Goal: Find specific page/section: Find specific page/section

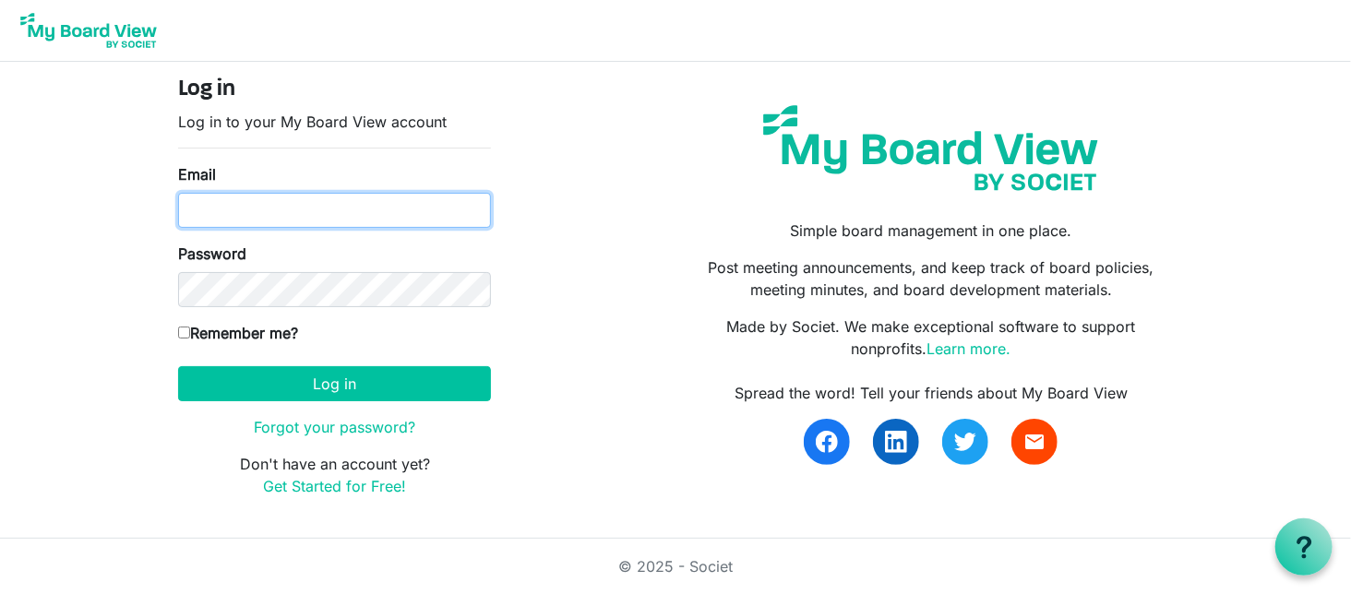
click at [261, 221] on input "Email" at bounding box center [334, 210] width 313 height 35
type input "mike@integralorg.ca"
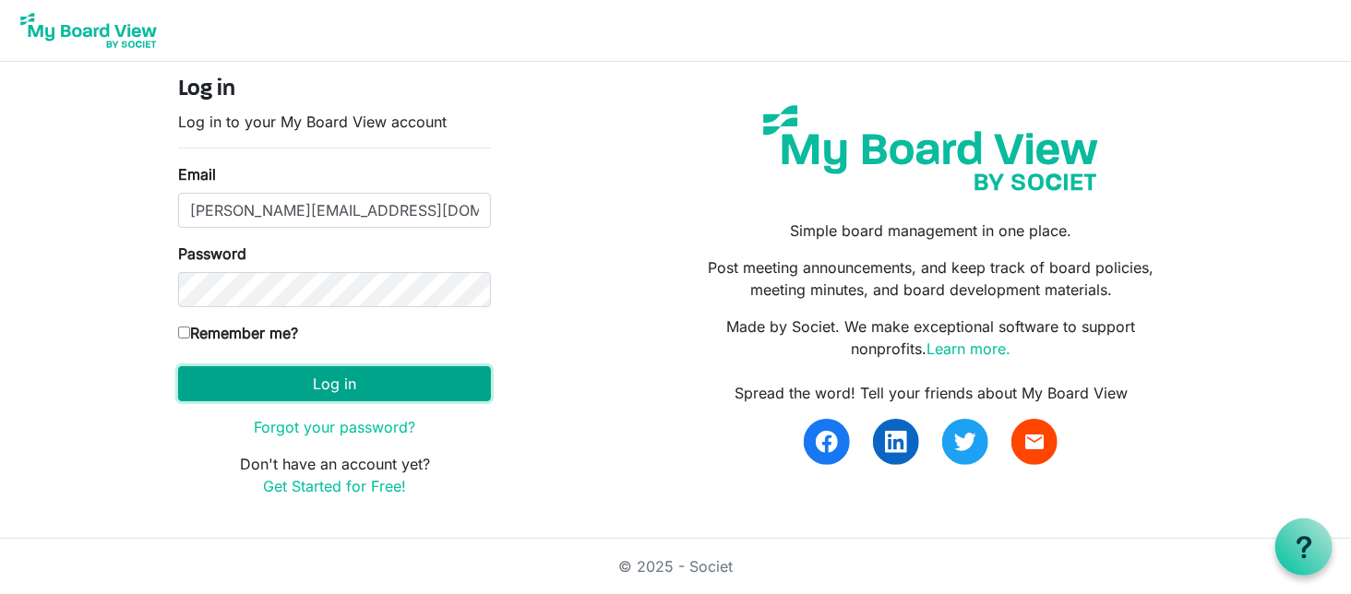
click at [458, 386] on button "Log in" at bounding box center [334, 383] width 313 height 35
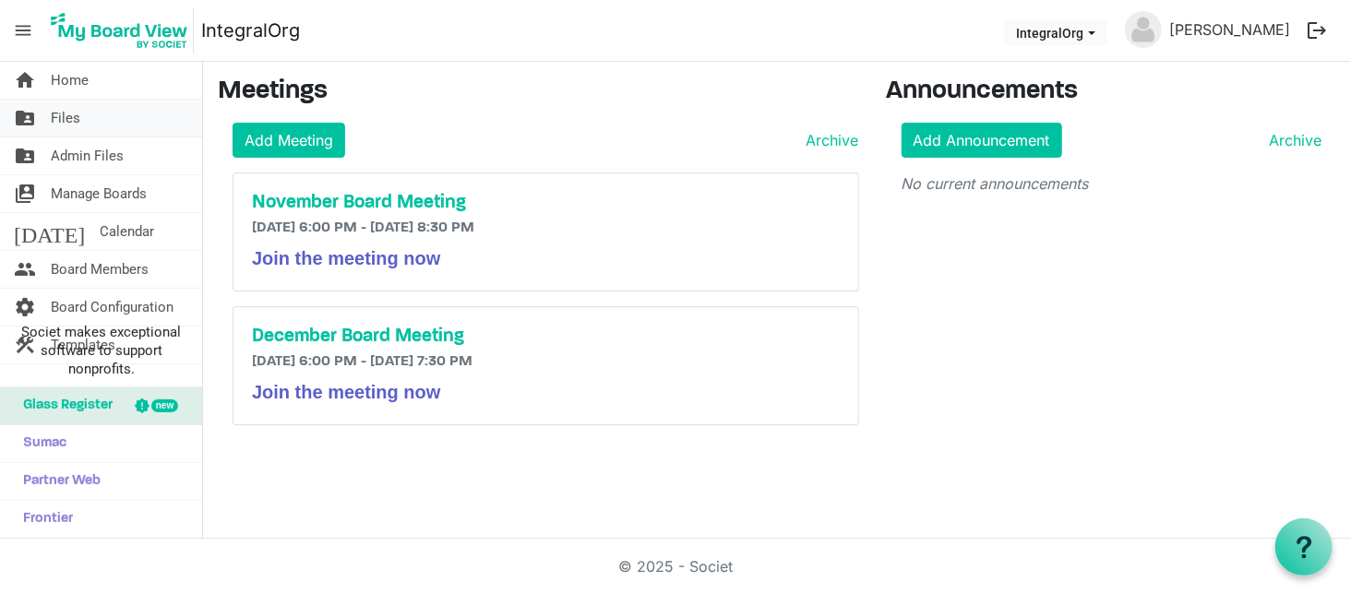
click at [55, 117] on span "Files" at bounding box center [66, 118] width 30 height 37
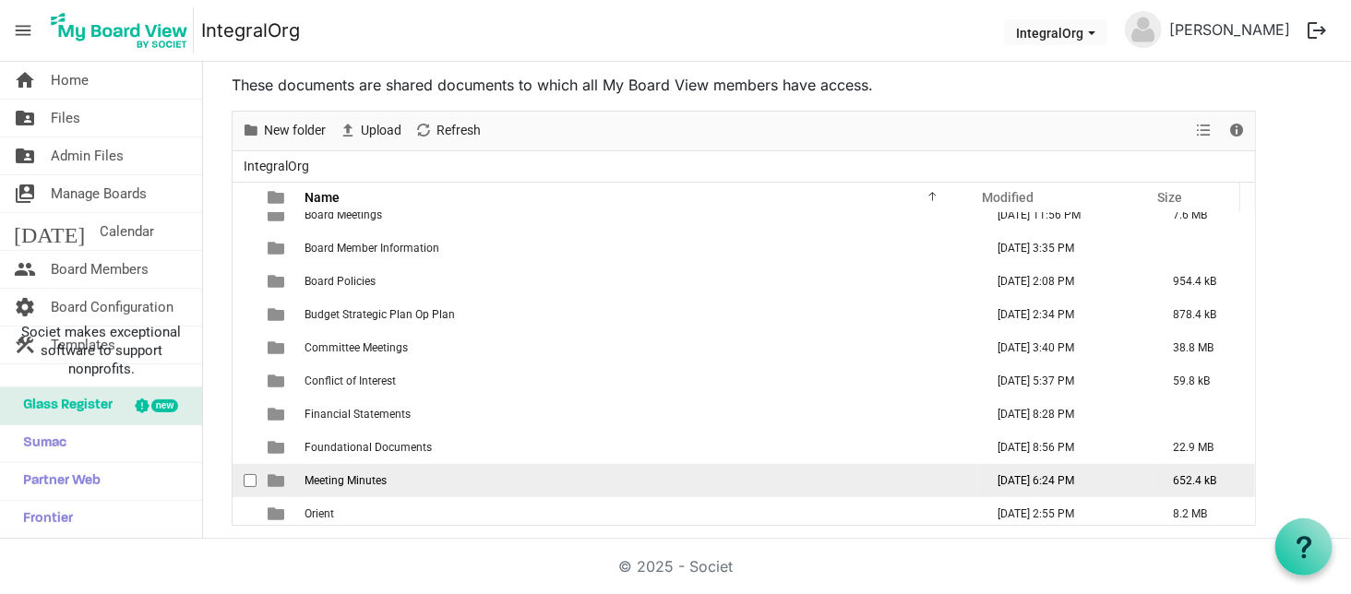
scroll to position [20, 0]
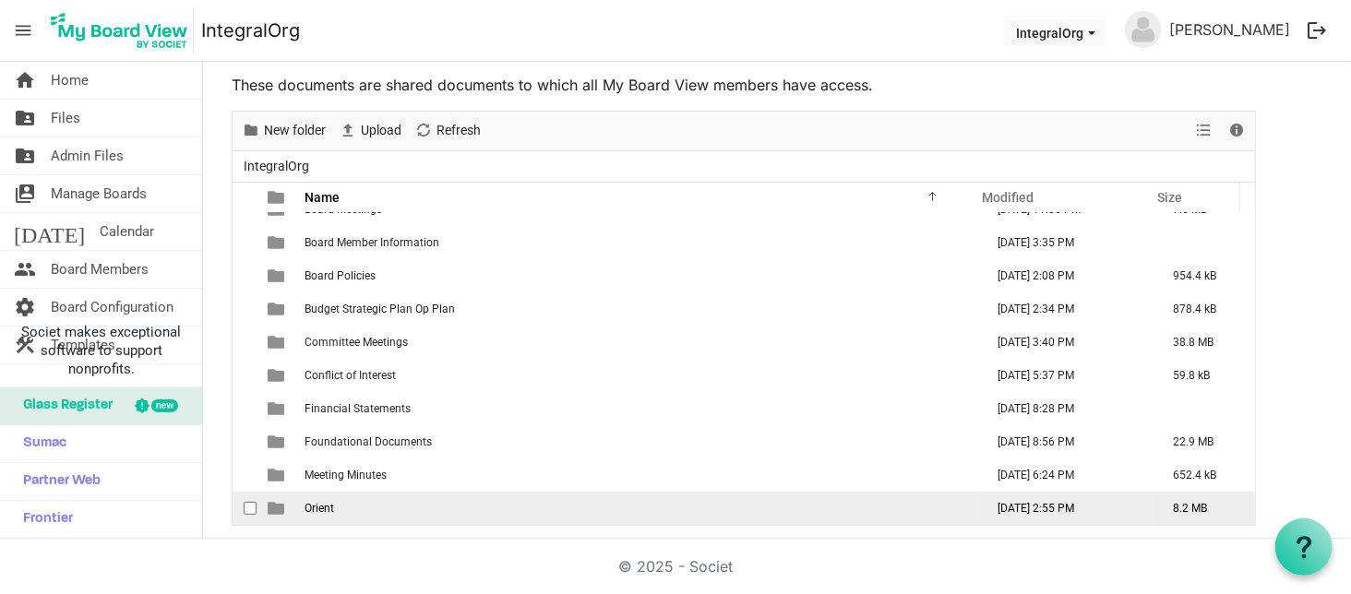
click at [331, 506] on span "Orient" at bounding box center [319, 508] width 30 height 13
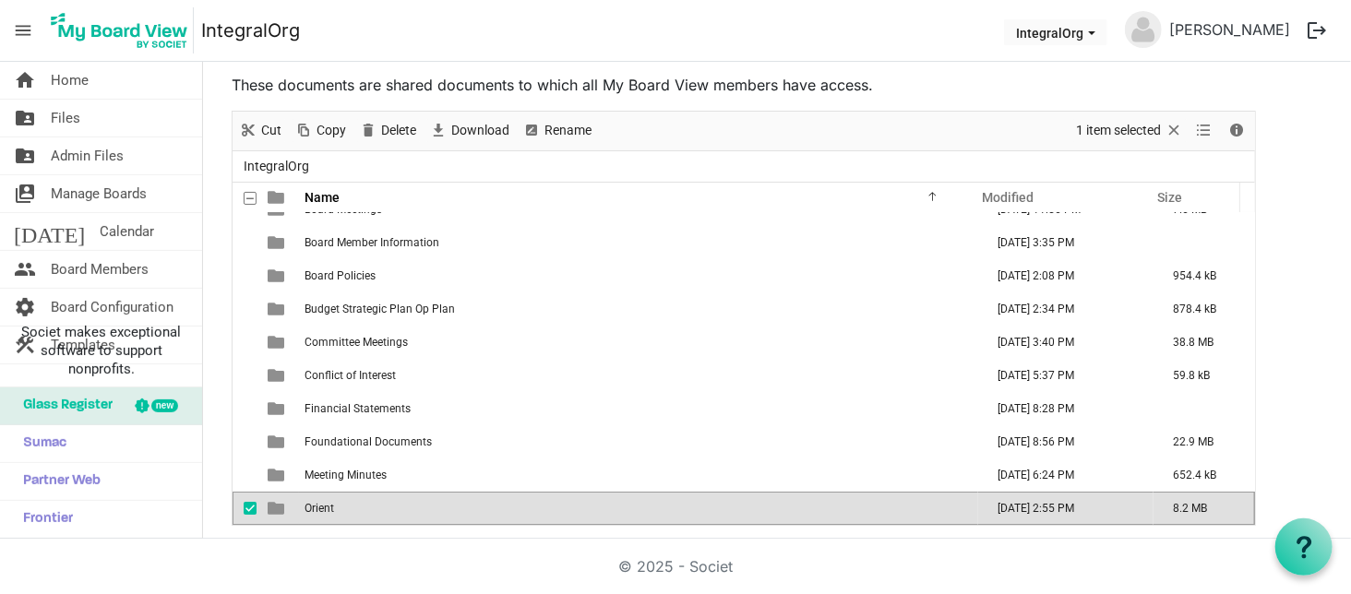
click at [323, 508] on span "Orient" at bounding box center [319, 508] width 30 height 13
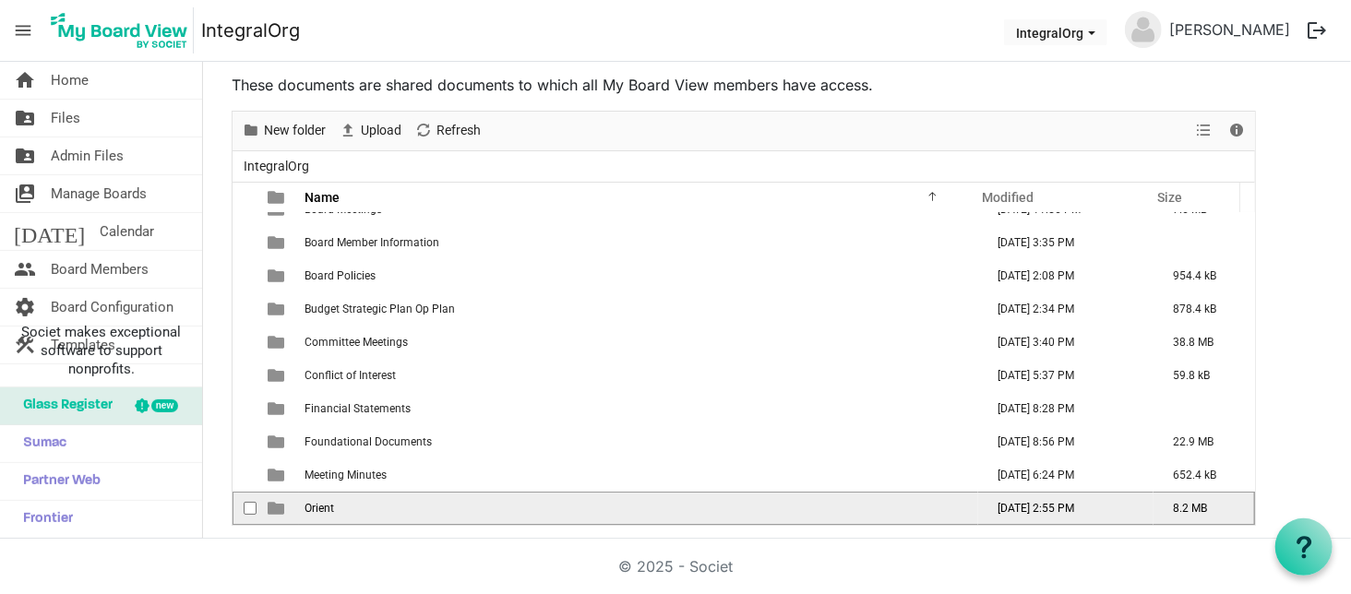
click at [323, 508] on span "Orient" at bounding box center [319, 508] width 30 height 13
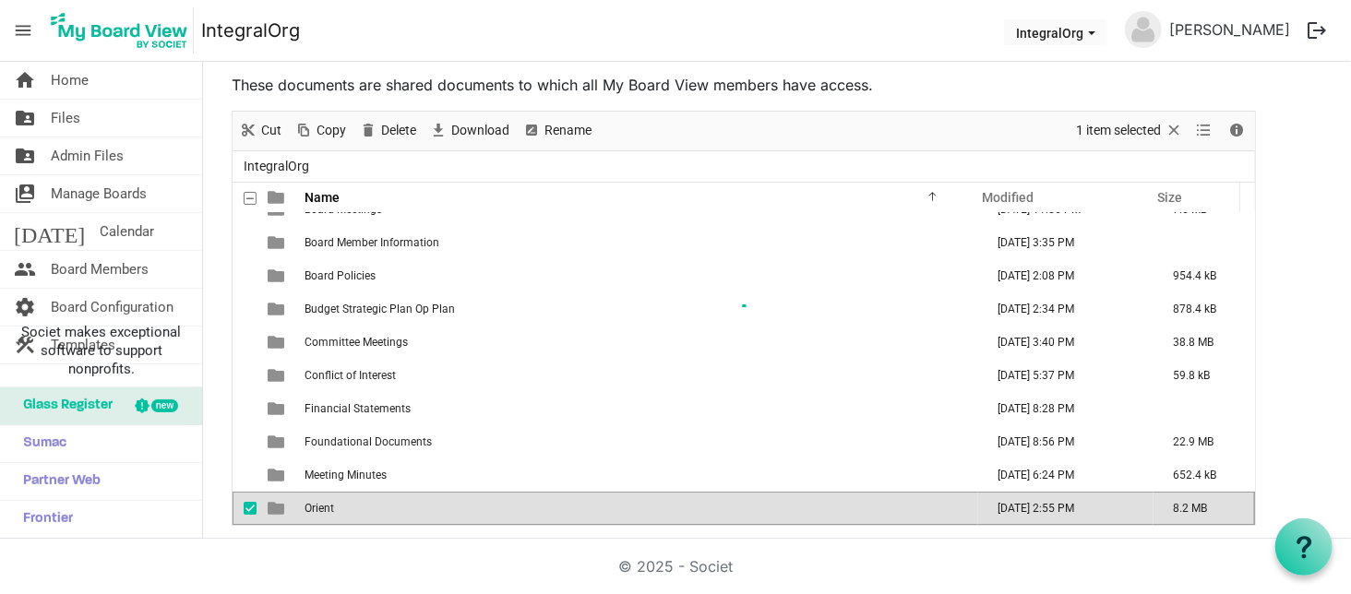
scroll to position [0, 0]
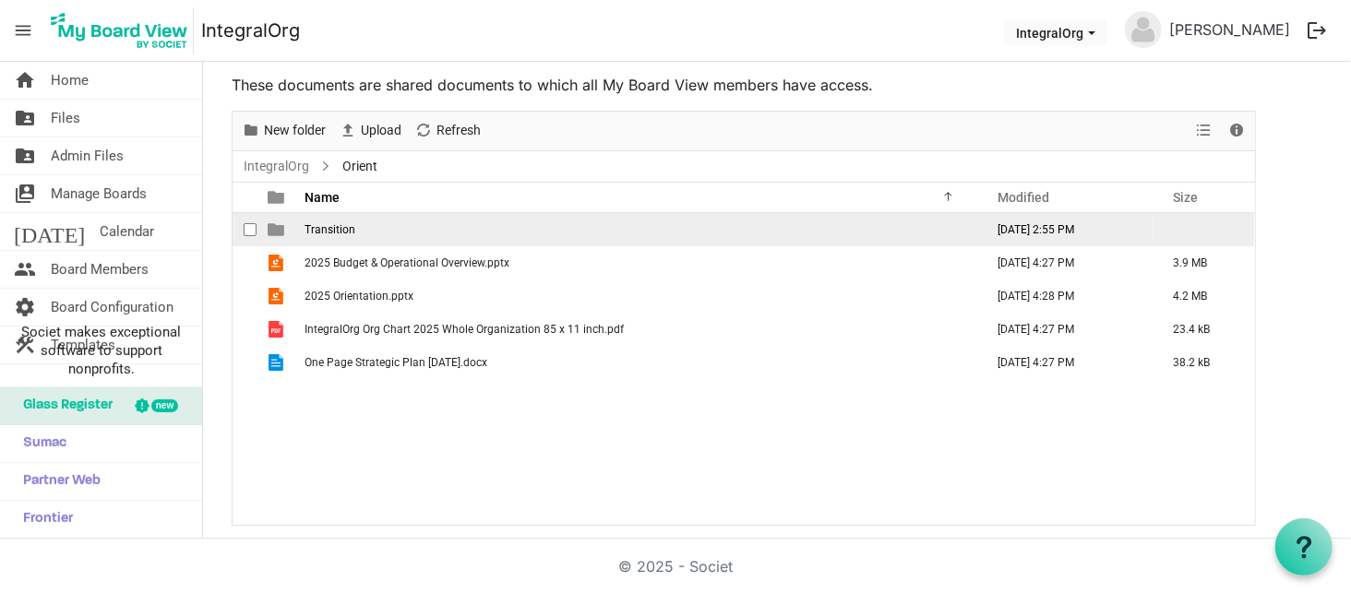
click at [345, 233] on span "Transition" at bounding box center [329, 229] width 51 height 13
